Goal: Task Accomplishment & Management: Use online tool/utility

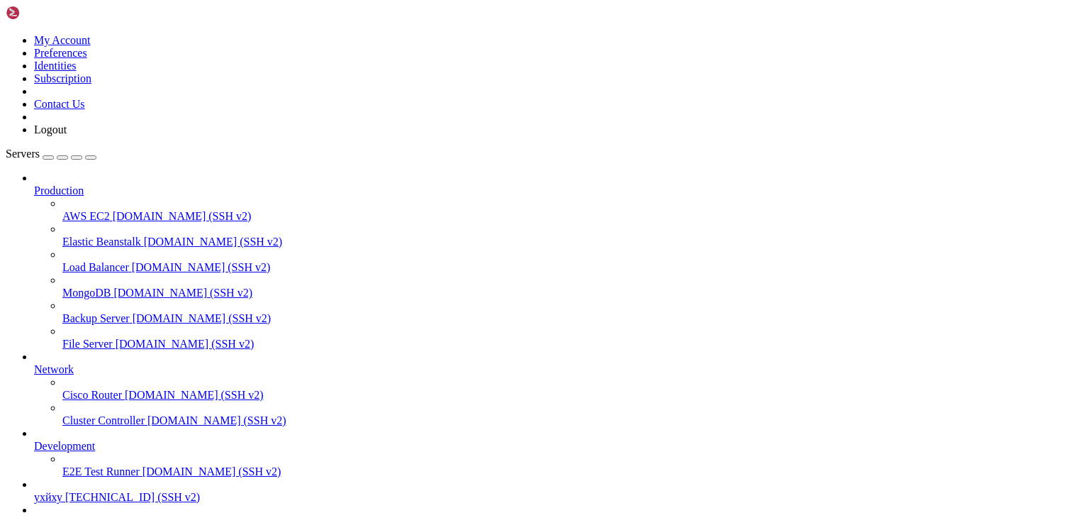
scroll to position [92, 0]
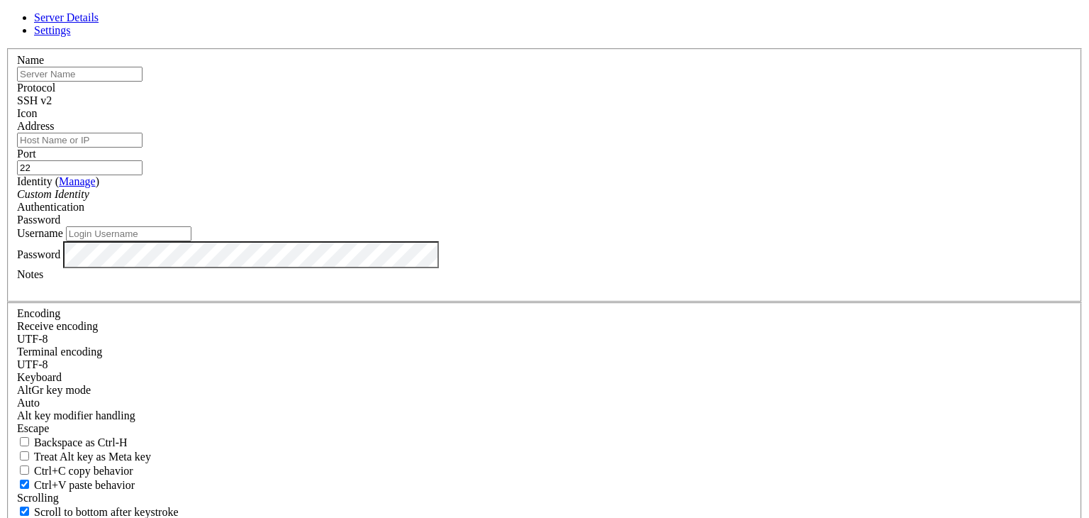
click at [143, 148] on input "Address" at bounding box center [80, 140] width 126 height 15
paste input "[TECHNICAL_ID]"
type input "[TECHNICAL_ID]"
click at [143, 175] on input "22" at bounding box center [80, 167] width 126 height 15
type input "2"
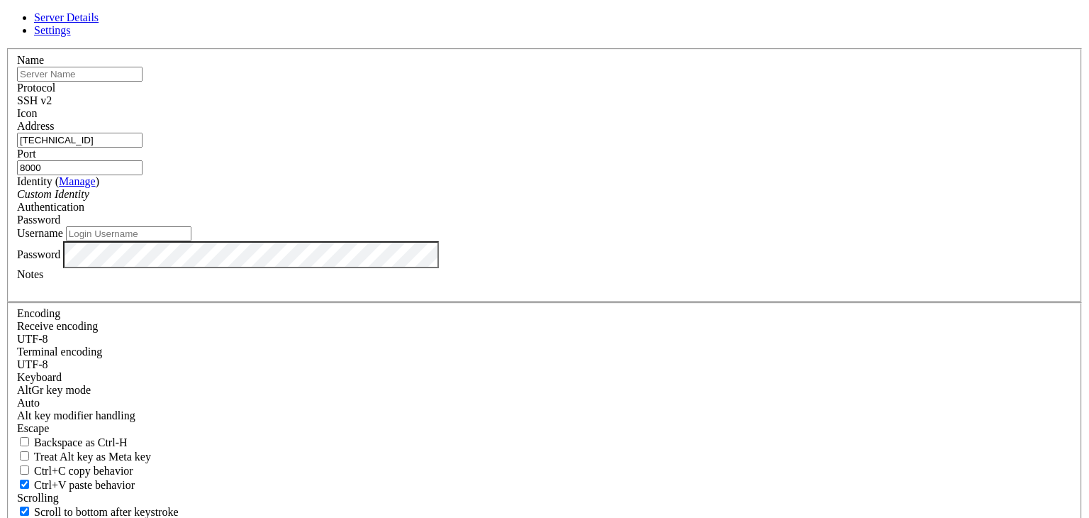
type input "8000"
click at [191, 241] on input "Username" at bounding box center [129, 233] width 126 height 15
type input "root"
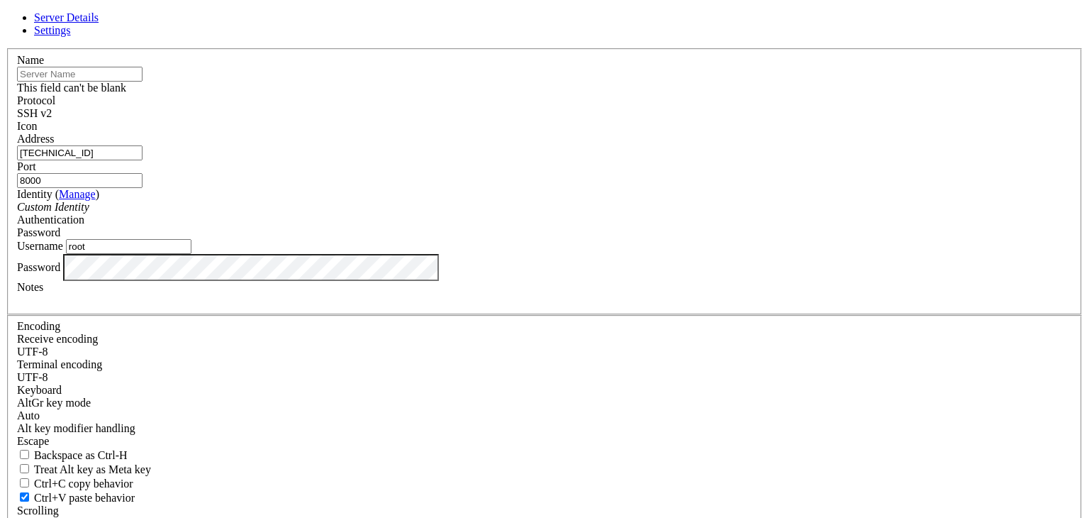
click at [143, 82] on input "text" at bounding box center [80, 74] width 126 height 15
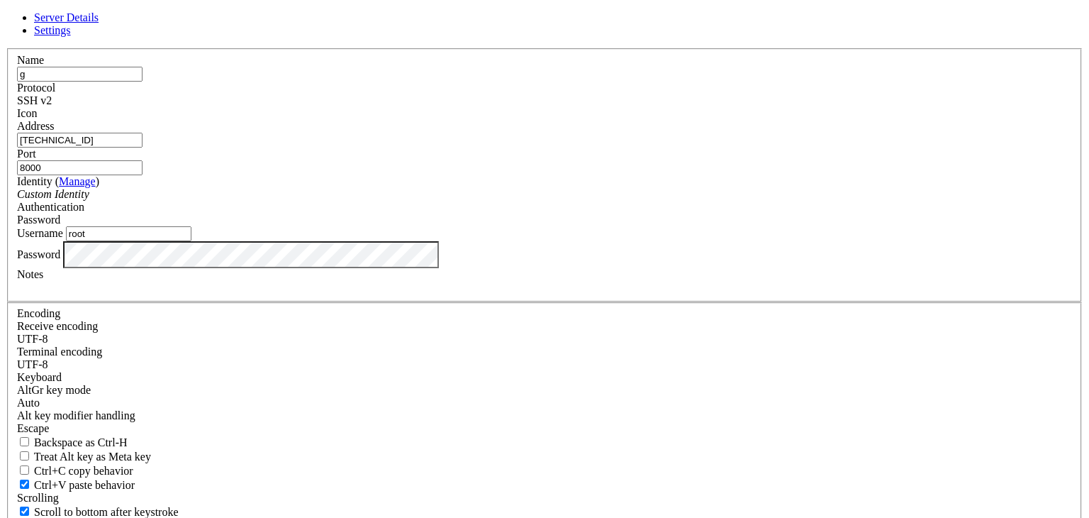
type input "g"
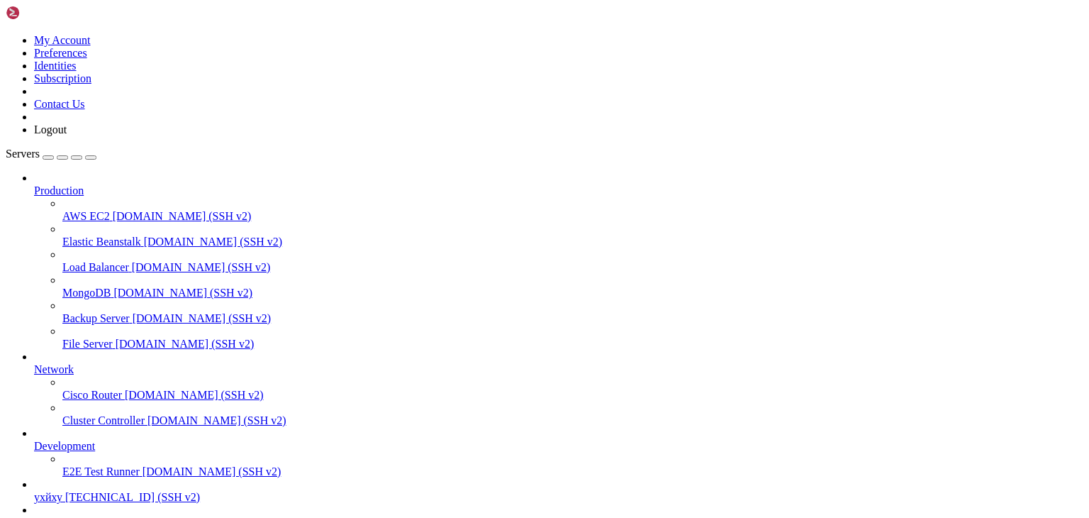
scroll to position [130, 0]
